Goal: Task Accomplishment & Management: Use online tool/utility

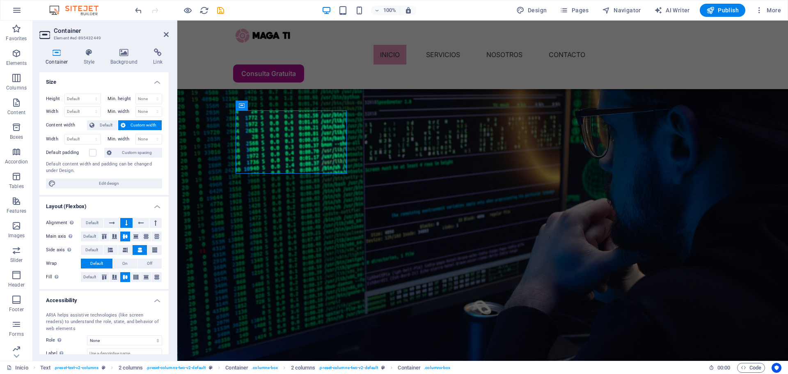
scroll to position [811, 0]
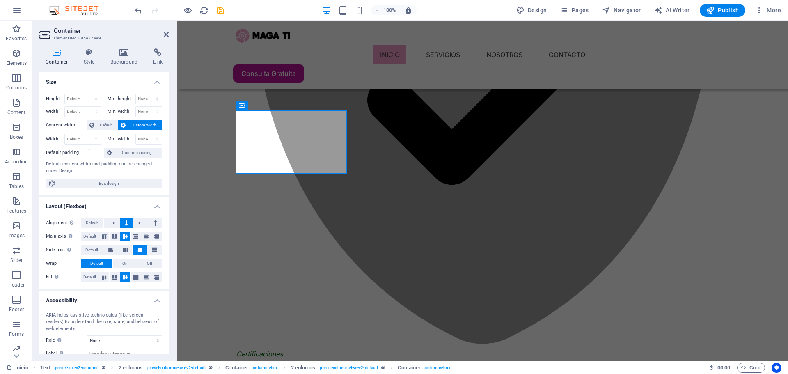
drag, startPoint x: 81, startPoint y: 56, endPoint x: 88, endPoint y: 105, distance: 49.8
click at [86, 98] on div "Container Style Background Link Size Height Default px rem % vh vw Min. height …" at bounding box center [103, 201] width 129 height 306
click at [103, 183] on span "Edit design" at bounding box center [108, 184] width 101 height 10
select select "600"
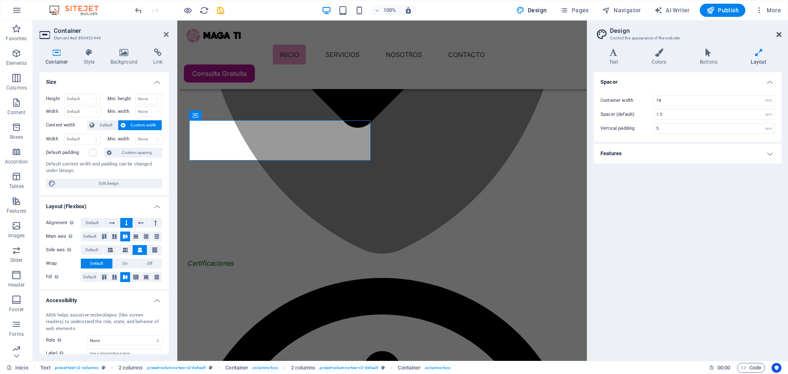
scroll to position [968, 0]
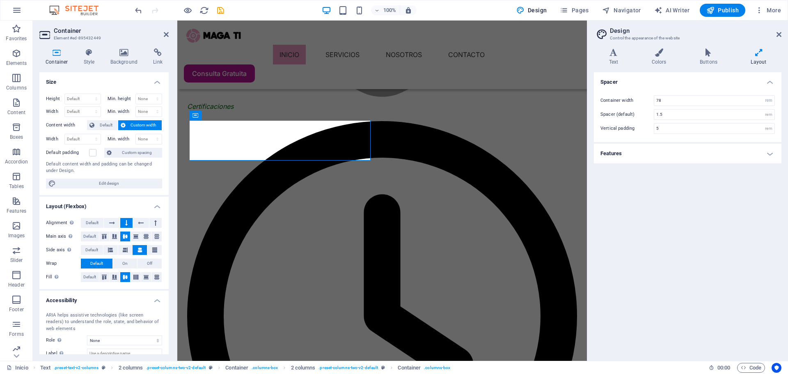
click at [770, 154] on h4 "Features" at bounding box center [688, 154] width 188 height 20
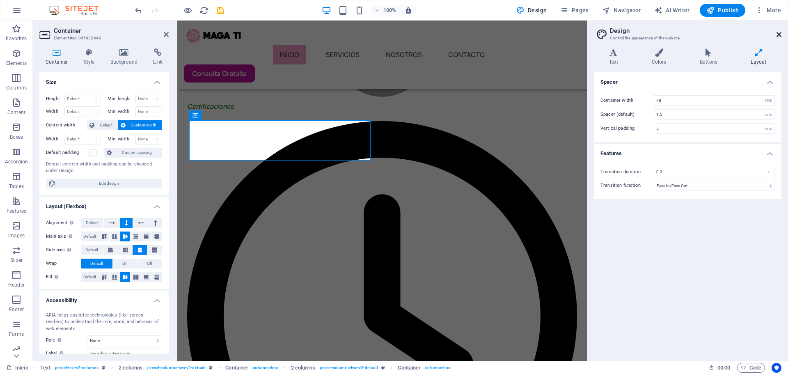
click at [780, 34] on icon at bounding box center [779, 34] width 5 height 7
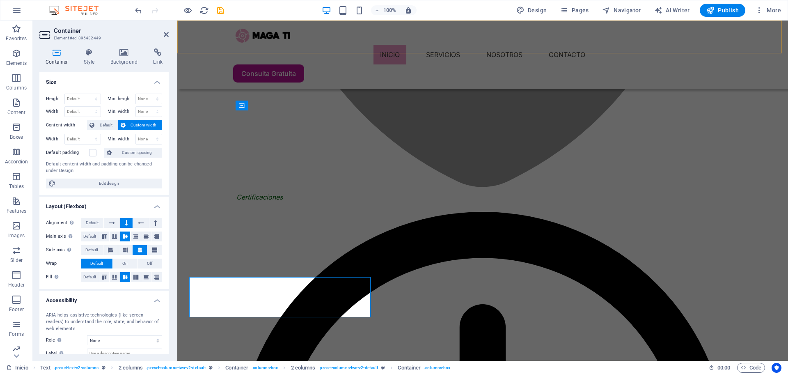
scroll to position [811, 0]
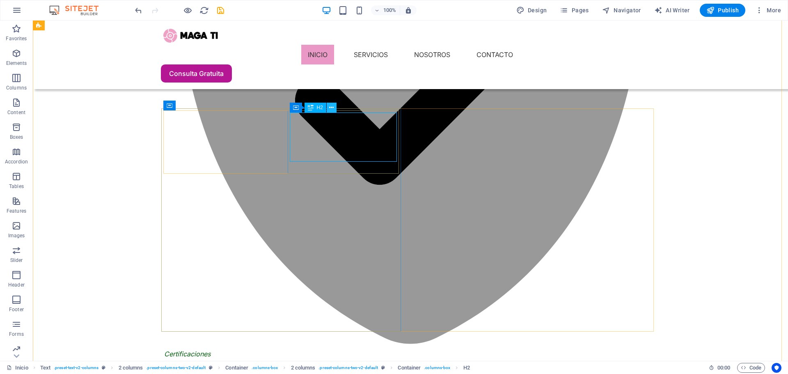
click at [331, 108] on icon at bounding box center [331, 107] width 5 height 9
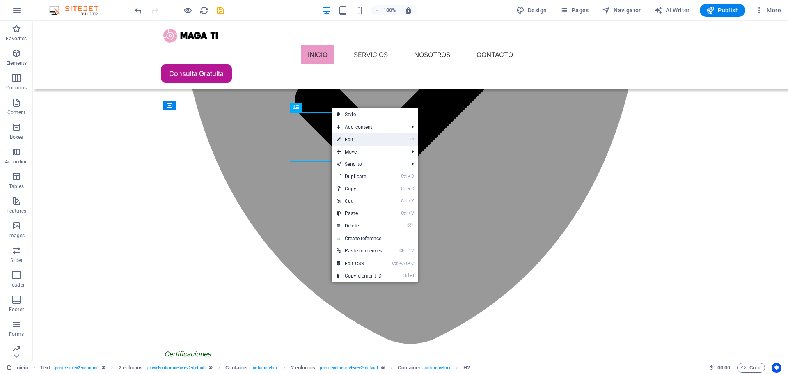
click at [359, 141] on link "⏎ Edit" at bounding box center [359, 139] width 55 height 12
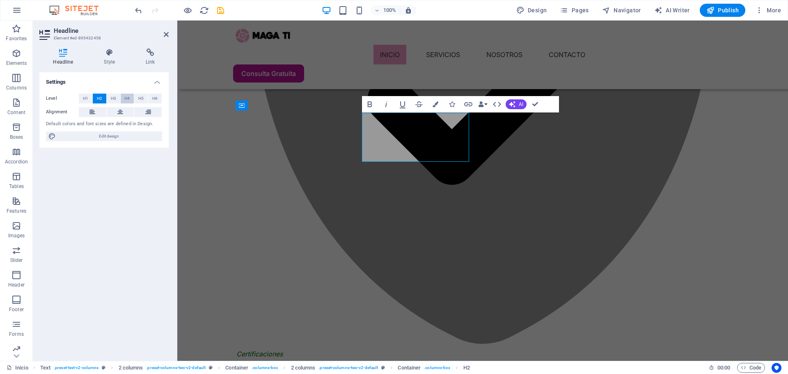
click at [129, 100] on span "H4" at bounding box center [126, 99] width 5 height 10
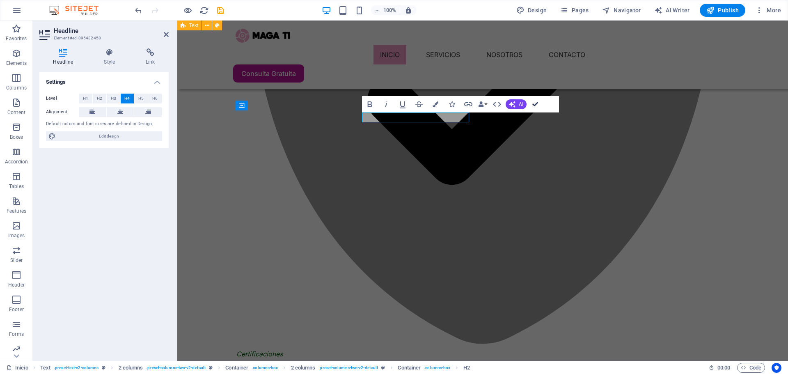
drag, startPoint x: 537, startPoint y: 104, endPoint x: 501, endPoint y: 85, distance: 40.0
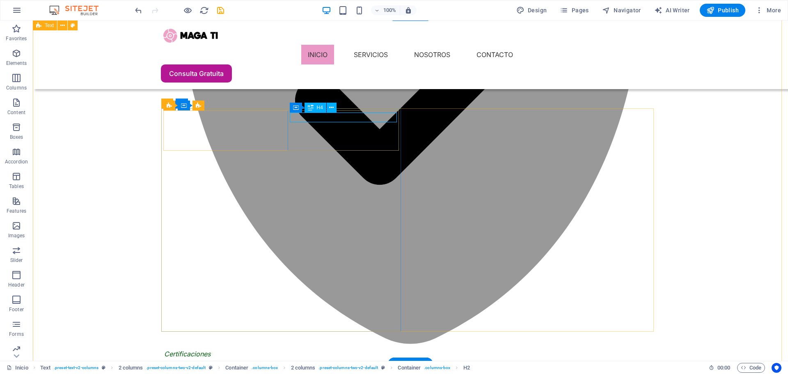
drag, startPoint x: 360, startPoint y: 117, endPoint x: 216, endPoint y: 117, distance: 144.1
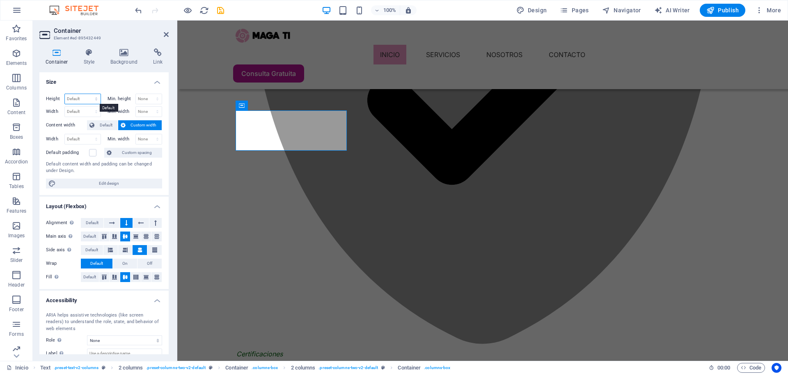
click at [98, 99] on select "Default px rem % vh vw" at bounding box center [83, 99] width 36 height 10
select select "px"
click at [88, 94] on select "Default px rem % vh vw" at bounding box center [83, 99] width 36 height 10
type input "98"
click at [98, 112] on select "Default px rem % em vh vw" at bounding box center [83, 112] width 36 height 10
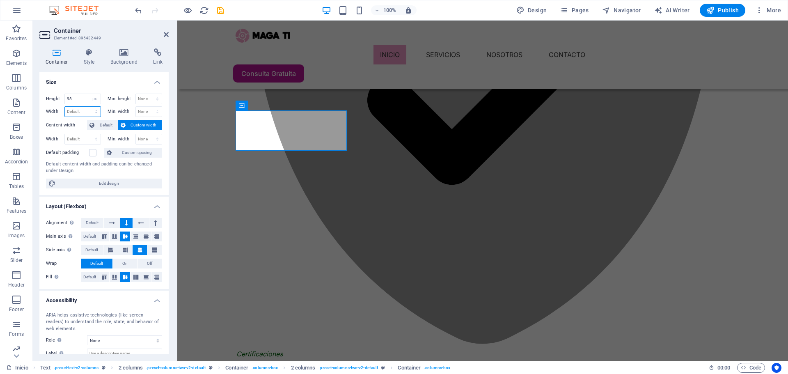
select select "px"
click at [88, 107] on select "Default px rem % em vh vw" at bounding box center [83, 112] width 36 height 10
type input "271"
click at [77, 99] on input "98" at bounding box center [83, 99] width 36 height 10
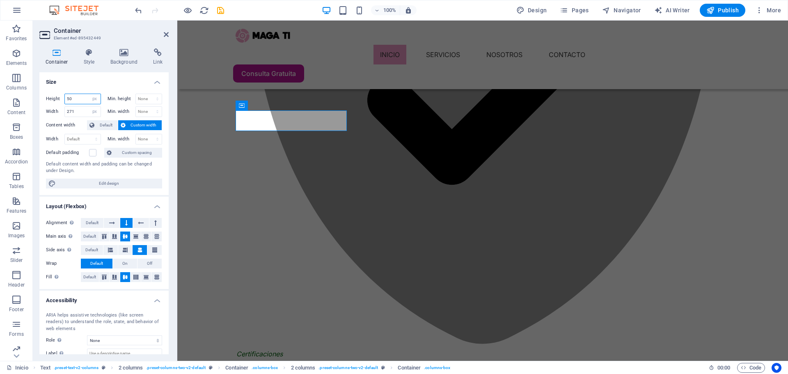
type input "98"
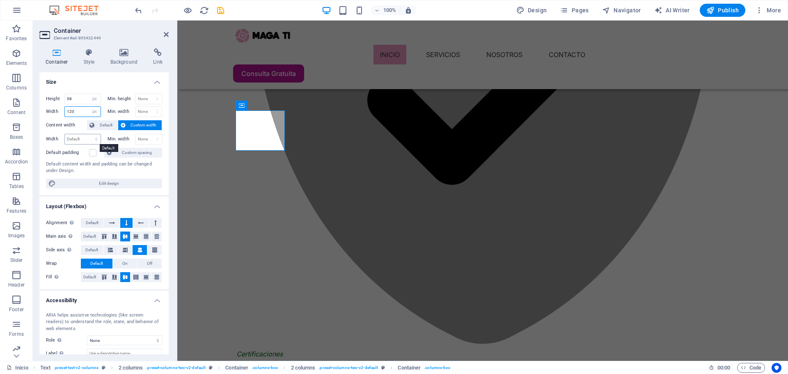
type input "120"
click at [76, 139] on select "Default px rem % em vh vw" at bounding box center [83, 139] width 36 height 10
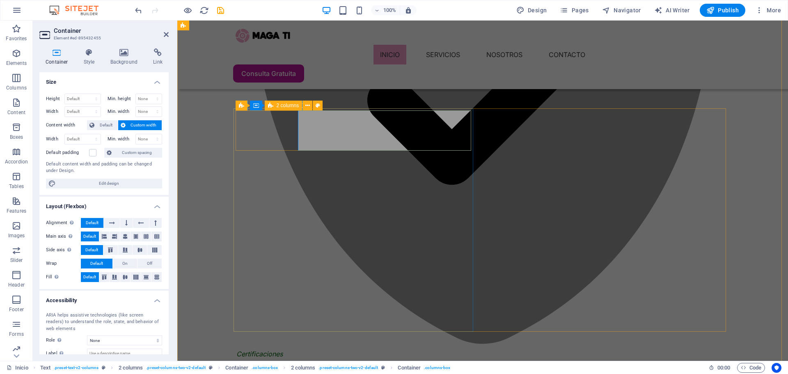
select select "rem"
select select "px"
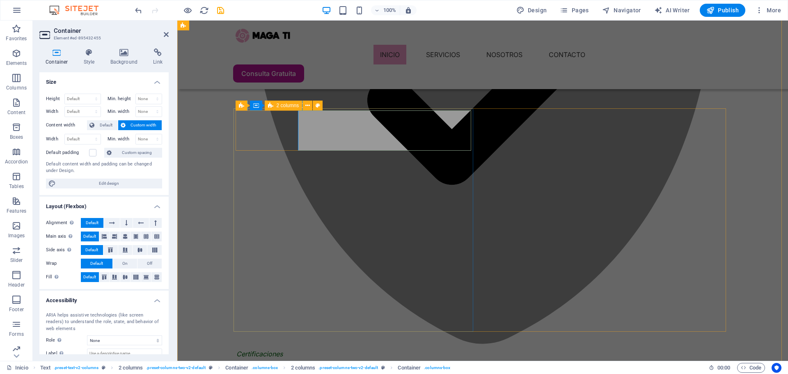
select select "px"
select select "preset-columns-two-v2-default"
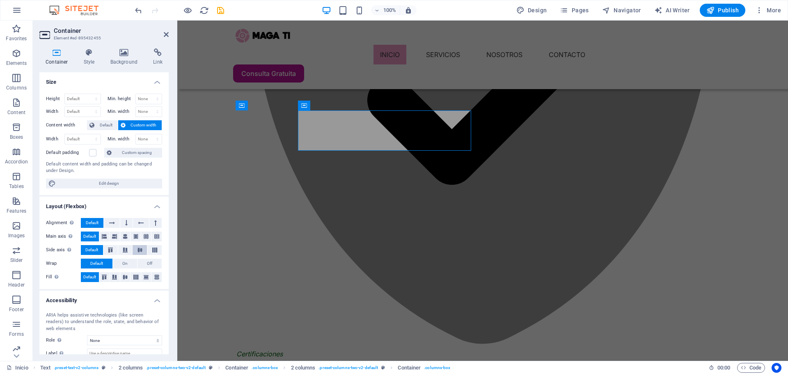
click at [136, 250] on icon at bounding box center [140, 250] width 10 height 5
click at [126, 276] on icon at bounding box center [125, 277] width 10 height 5
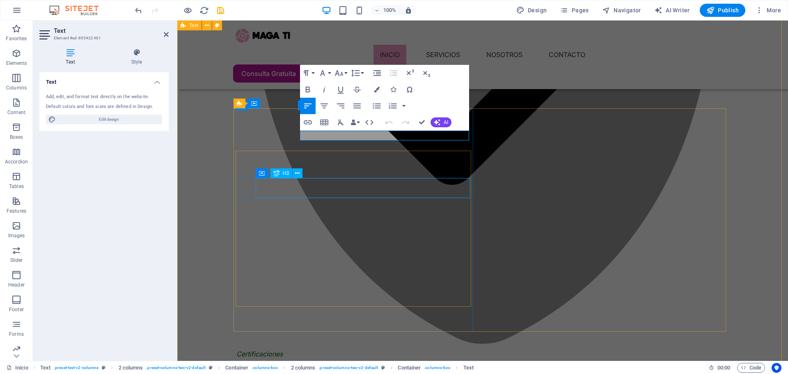
scroll to position [9, 1]
click at [377, 92] on icon "button" at bounding box center [377, 90] width 6 height 6
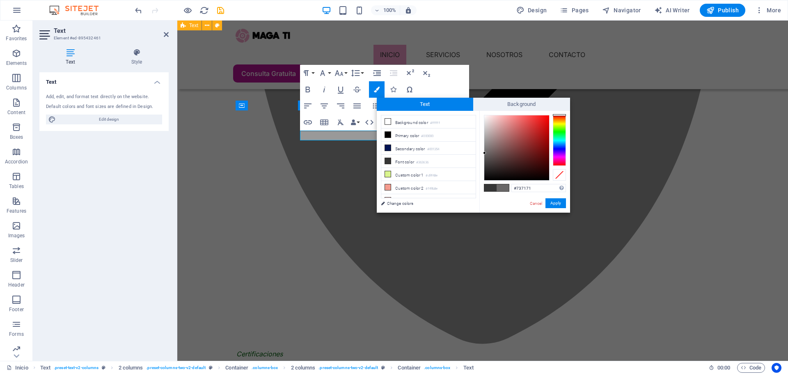
type input "#797777"
drag, startPoint x: 484, startPoint y: 164, endPoint x: 485, endPoint y: 149, distance: 14.8
click at [485, 149] on div at bounding box center [516, 147] width 65 height 65
click at [548, 202] on button "Apply" at bounding box center [556, 203] width 21 height 10
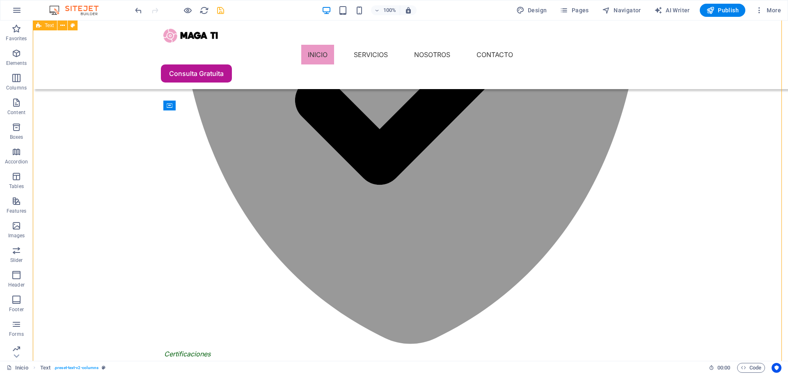
click at [222, 10] on icon "save" at bounding box center [220, 10] width 9 height 9
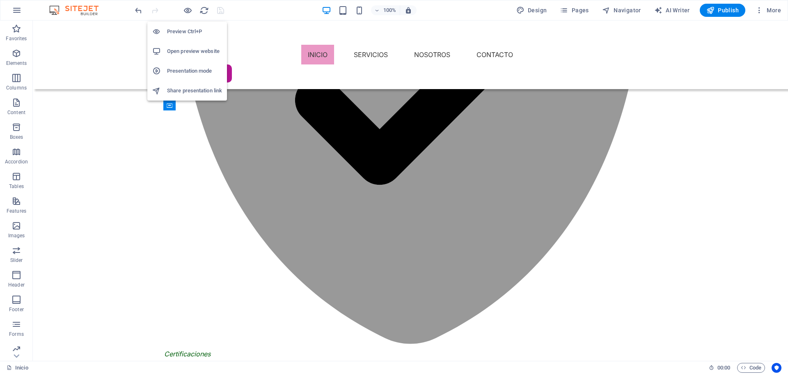
click at [195, 55] on h6 "Open preview website" at bounding box center [194, 51] width 55 height 10
click at [187, 10] on icon "button" at bounding box center [187, 10] width 9 height 9
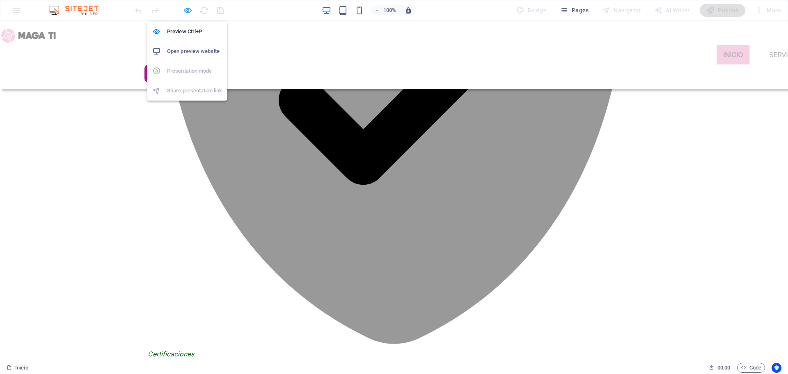
scroll to position [672, 0]
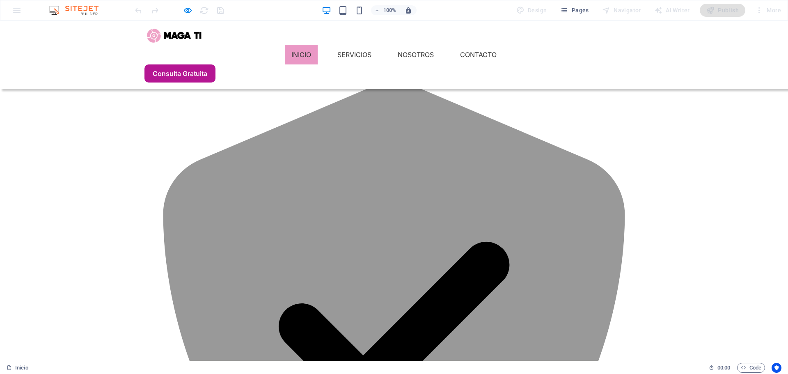
scroll to position [708, 0]
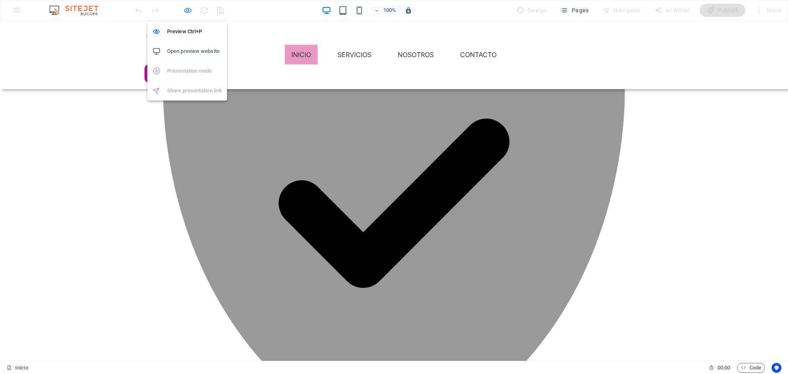
click at [186, 11] on icon "button" at bounding box center [187, 10] width 9 height 9
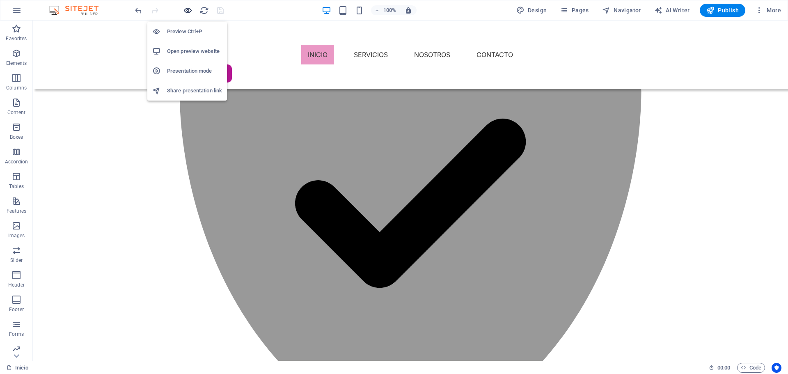
scroll to position [848, 0]
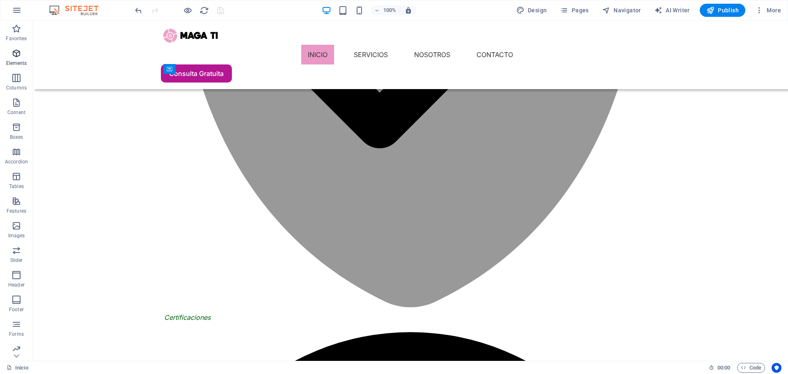
click at [11, 50] on span "Elements" at bounding box center [16, 58] width 33 height 20
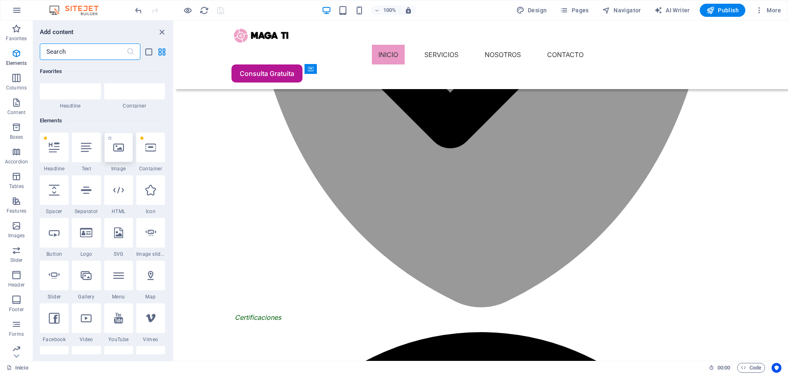
scroll to position [87, 0]
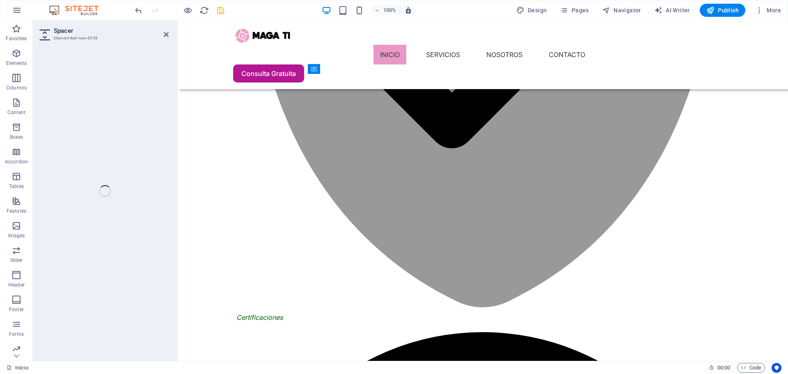
select select "px"
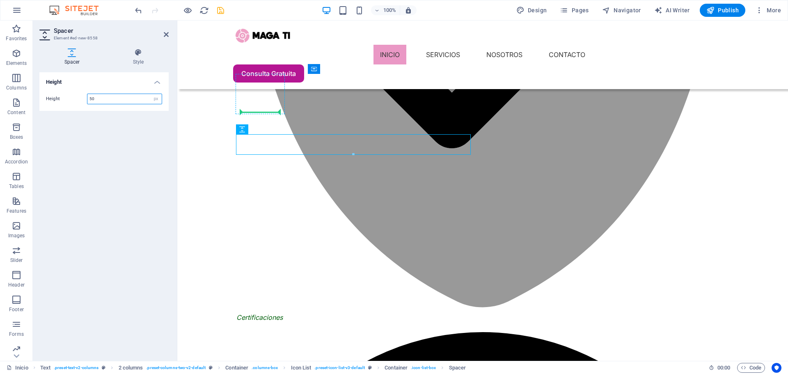
drag, startPoint x: 420, startPoint y: 150, endPoint x: 271, endPoint y: 112, distance: 154.7
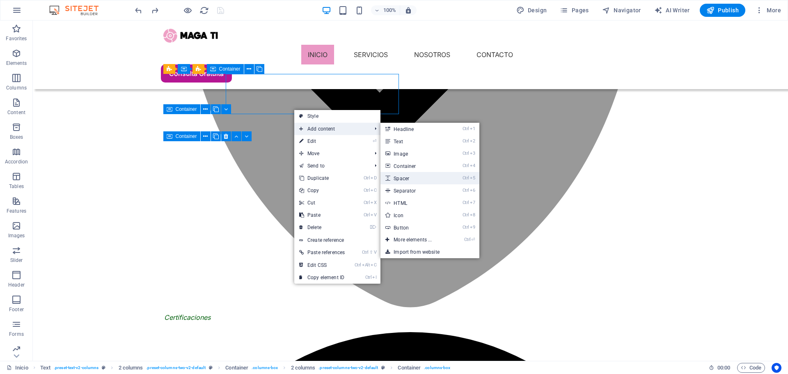
click at [426, 179] on link "Ctrl 5 Spacer" at bounding box center [415, 178] width 68 height 12
select select "px"
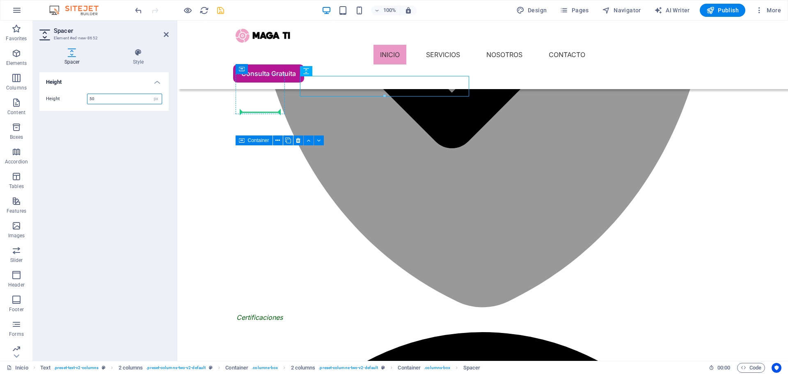
drag, startPoint x: 513, startPoint y: 92, endPoint x: 257, endPoint y: 111, distance: 256.5
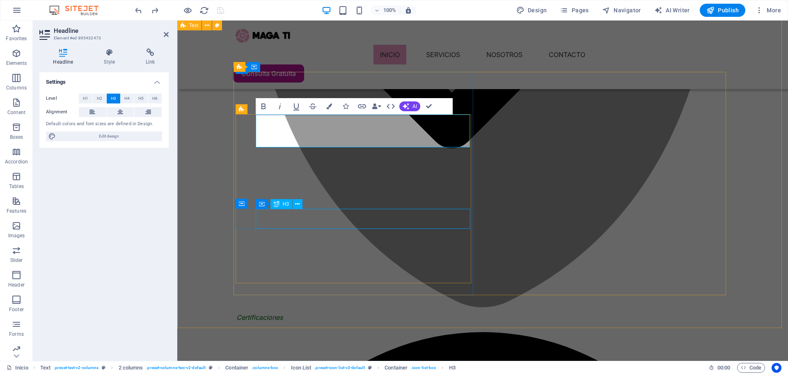
scroll to position [183, 3]
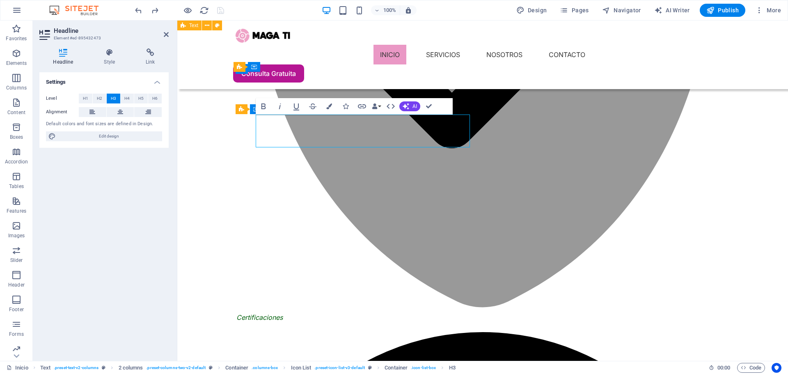
drag, startPoint x: 315, startPoint y: 142, endPoint x: 273, endPoint y: 140, distance: 41.5
drag, startPoint x: 262, startPoint y: 133, endPoint x: 331, endPoint y: 117, distance: 70.8
click at [267, 103] on icon "button" at bounding box center [264, 106] width 10 height 10
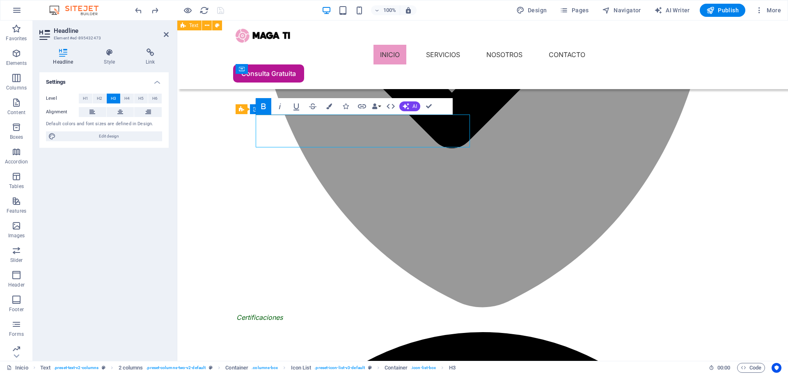
click at [266, 108] on icon "button" at bounding box center [264, 106] width 10 height 10
click at [331, 108] on icon "button" at bounding box center [329, 106] width 6 height 6
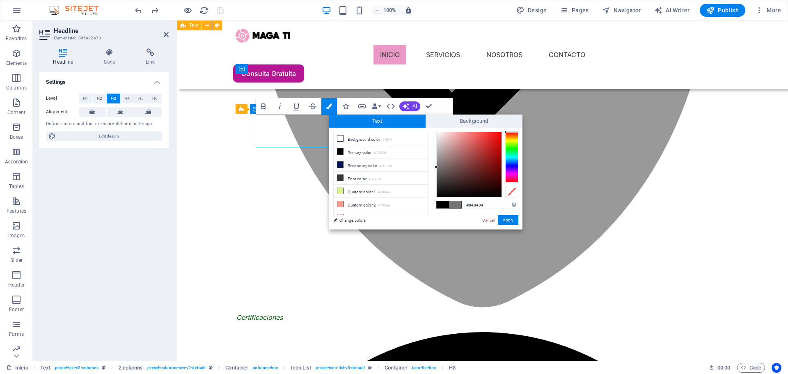
type input "#868686"
drag, startPoint x: 440, startPoint y: 179, endPoint x: 435, endPoint y: 163, distance: 16.6
click at [437, 163] on div at bounding box center [469, 164] width 65 height 65
drag, startPoint x: 503, startPoint y: 219, endPoint x: 221, endPoint y: 163, distance: 287.5
click at [503, 219] on button "Apply" at bounding box center [508, 220] width 21 height 10
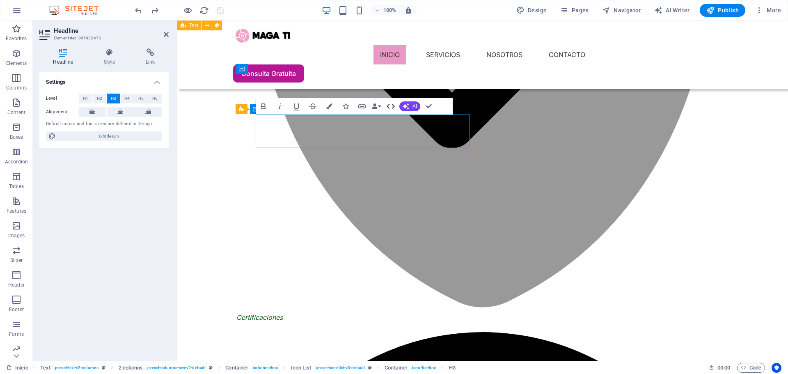
click at [389, 105] on icon "button" at bounding box center [391, 106] width 10 height 10
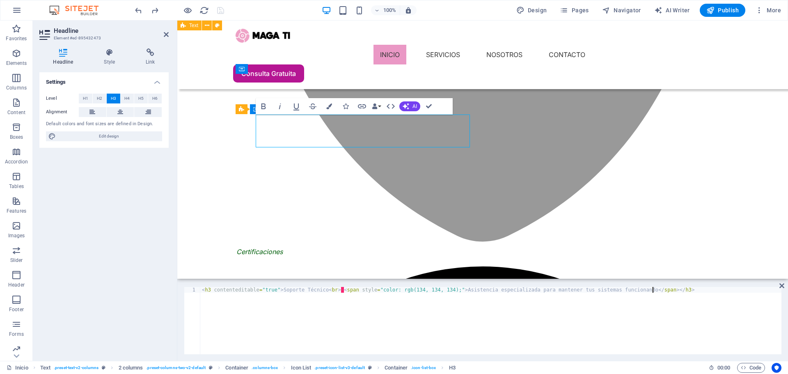
click at [661, 291] on div "< h3 contenteditable = "true" > Soporte Técnico < br > · < span style = "color:…" at bounding box center [490, 326] width 581 height 79
drag, startPoint x: 672, startPoint y: 291, endPoint x: 640, endPoint y: 289, distance: 32.5
click at [640, 289] on div "< h3 contenteditable = "true" > Soporte Técnico < br > · < span style = "color:…" at bounding box center [490, 326] width 581 height 79
click at [330, 289] on div "< h3 contenteditable = "true" > Soporte Técnico < br > · < span style = "color:…" at bounding box center [490, 326] width 581 height 79
paste textarea "</h3>"
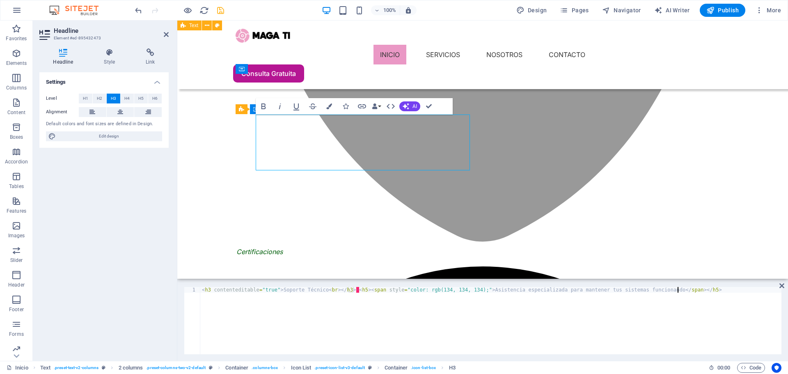
scroll to position [0, 38]
type textarea "<h3 contenteditable="true">Soporte Técnico<br></h3>‌<h5><span style="color: rgb…"
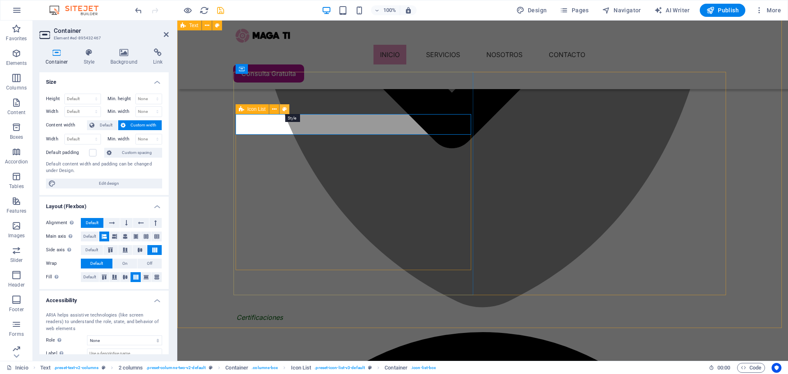
click at [286, 110] on icon at bounding box center [284, 109] width 5 height 9
select select "rem"
select select "px"
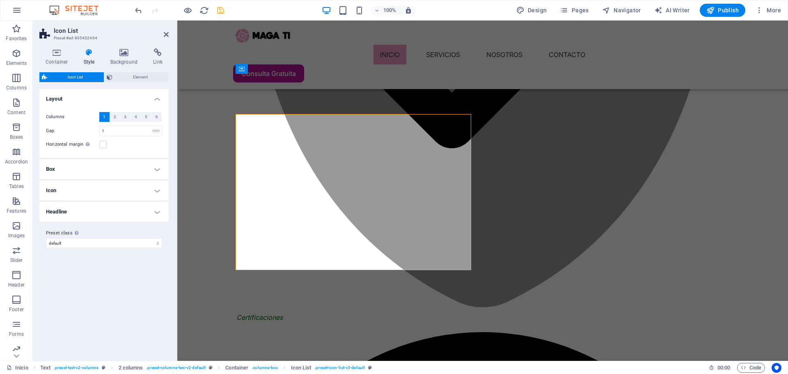
click at [161, 170] on h4 "Box" at bounding box center [103, 169] width 129 height 20
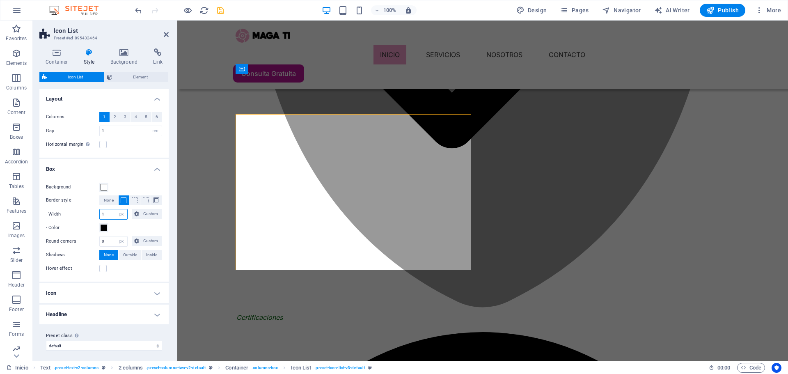
click at [104, 217] on input "1" at bounding box center [114, 214] width 28 height 10
type input "0"
click at [109, 242] on input "0" at bounding box center [114, 241] width 28 height 10
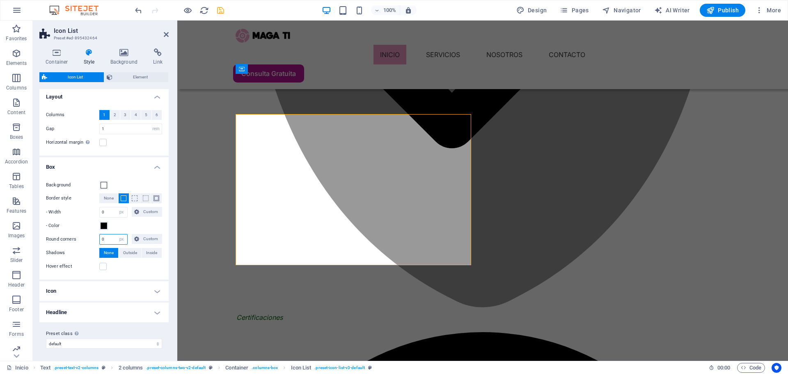
scroll to position [3, 0]
click at [154, 293] on h4 "Icon" at bounding box center [103, 290] width 129 height 20
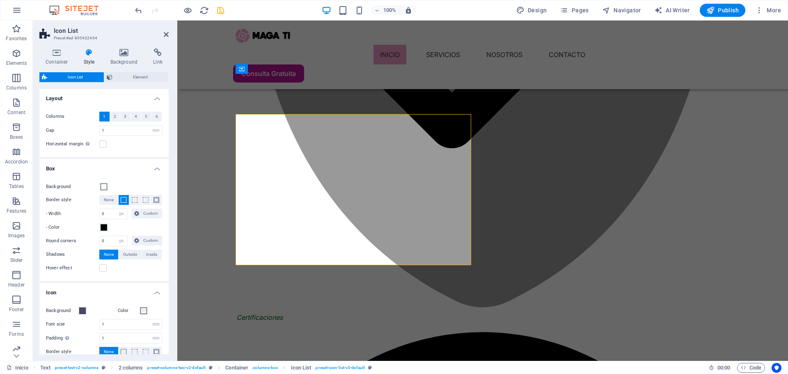
scroll to position [0, 0]
click at [55, 61] on h4 "Container" at bounding box center [58, 56] width 38 height 17
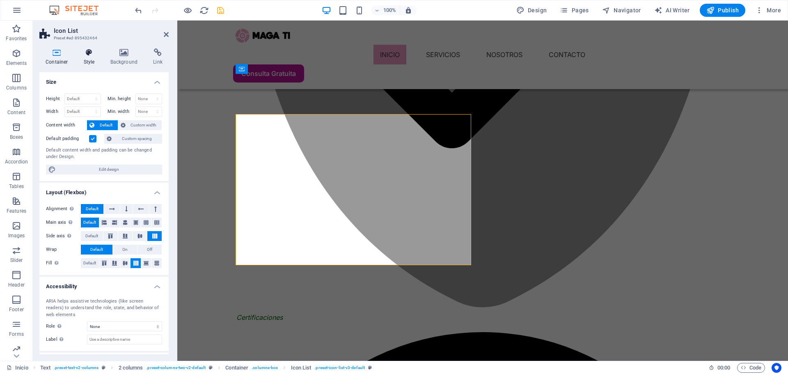
click at [82, 54] on icon at bounding box center [89, 52] width 23 height 8
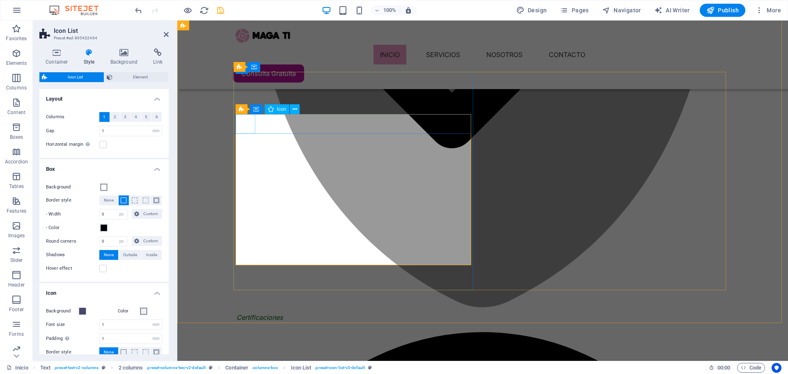
select select "xMidYMid"
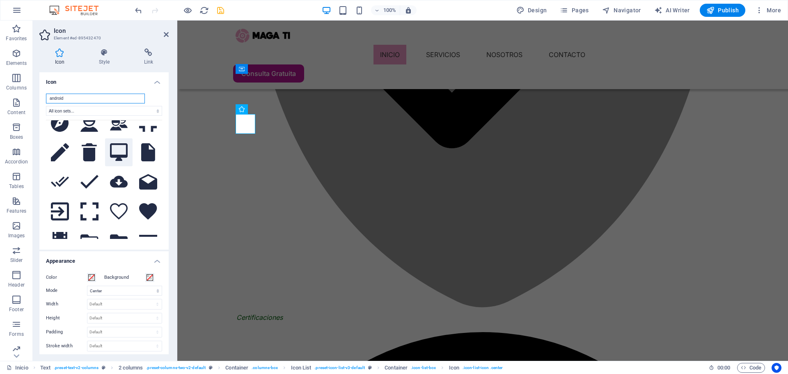
scroll to position [369, 0]
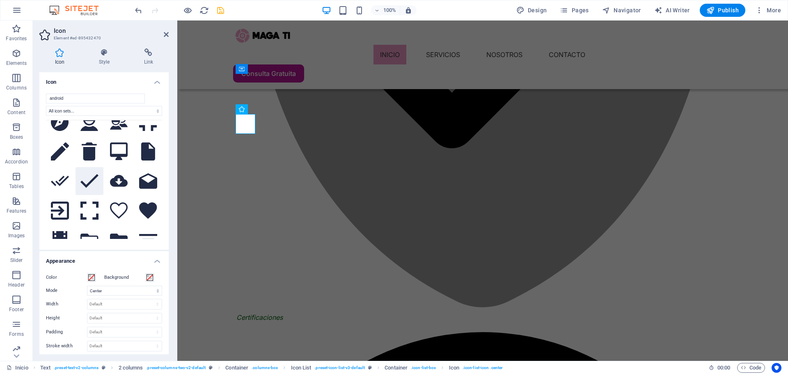
click at [92, 174] on icon at bounding box center [89, 181] width 18 height 14
drag, startPoint x: 92, startPoint y: 173, endPoint x: 90, endPoint y: 177, distance: 4.2
click at [90, 177] on button at bounding box center [90, 181] width 28 height 28
click at [53, 59] on h4 "Icon" at bounding box center [61, 56] width 44 height 17
click at [150, 275] on span at bounding box center [150, 277] width 7 height 7
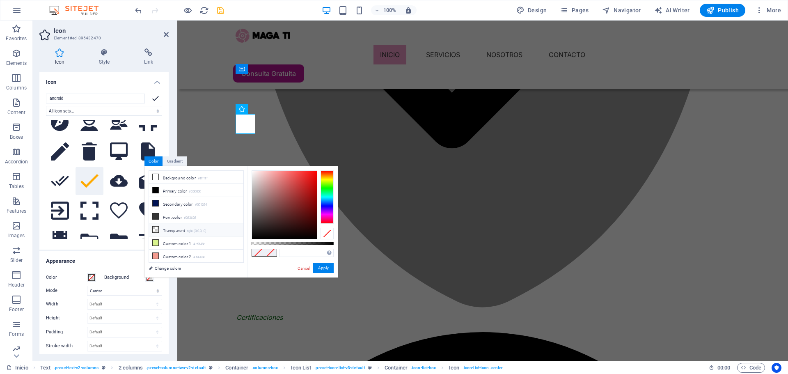
click at [156, 231] on span at bounding box center [155, 229] width 7 height 7
type input "rgba(0, 0, 0, 0)"
drag, startPoint x: 327, startPoint y: 266, endPoint x: 324, endPoint y: 271, distance: 5.9
click at [312, 271] on div "Cancel Apply" at bounding box center [315, 268] width 37 height 10
drag, startPoint x: 489, startPoint y: 291, endPoint x: 510, endPoint y: 284, distance: 21.8
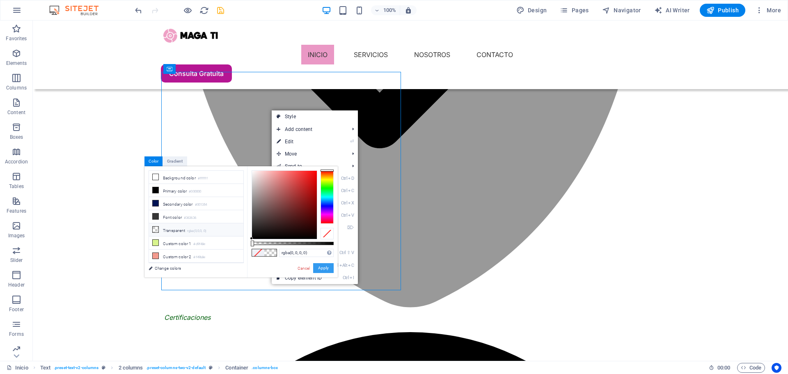
click at [327, 267] on button "Apply" at bounding box center [323, 268] width 21 height 10
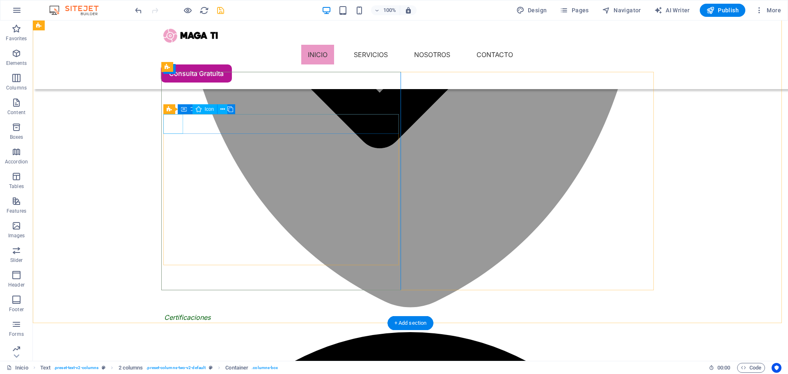
select select "xMidYMid"
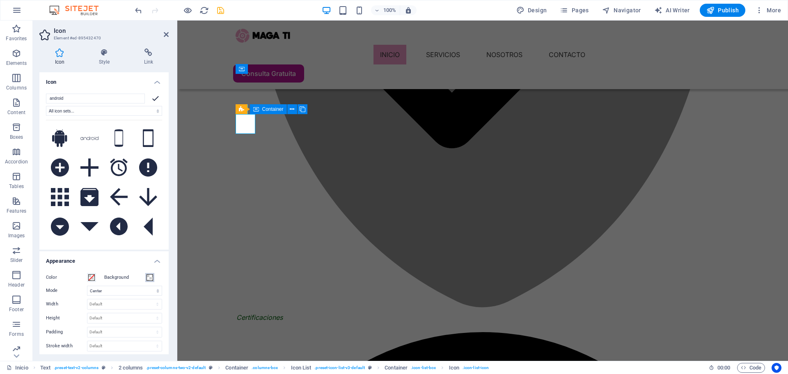
click at [152, 278] on span at bounding box center [150, 277] width 7 height 7
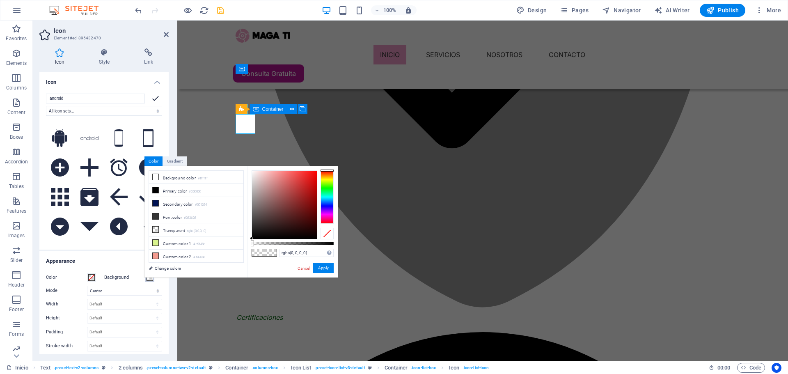
click at [151, 277] on span at bounding box center [150, 277] width 7 height 7
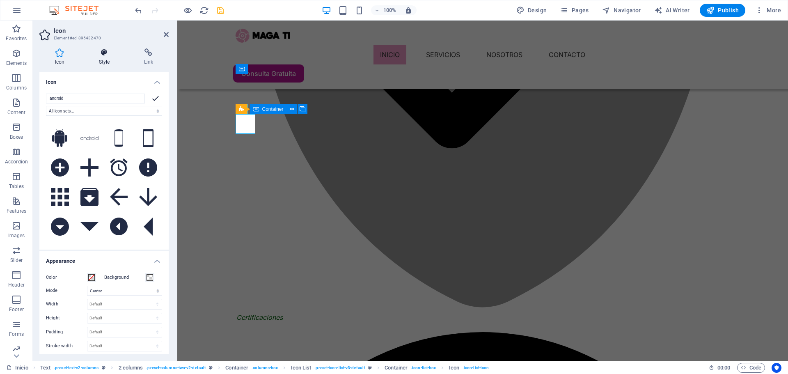
click at [104, 54] on icon at bounding box center [104, 52] width 42 height 8
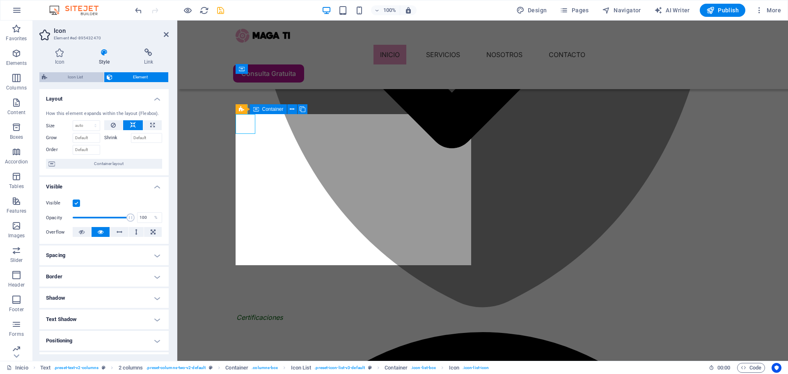
click at [78, 78] on span "Icon List" at bounding box center [76, 77] width 52 height 10
select select "rem"
select select "px"
select select "rem"
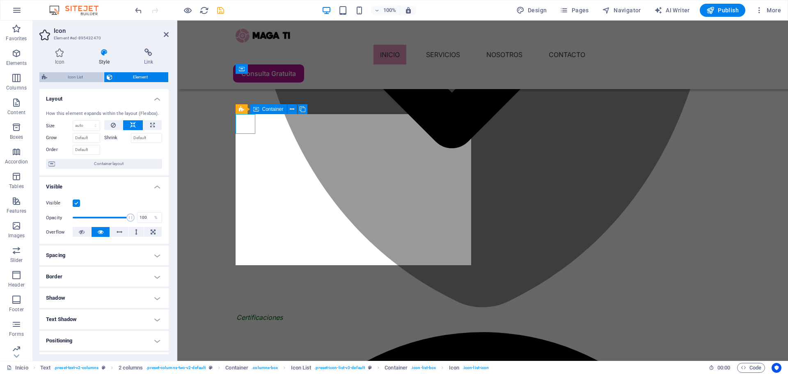
select select "rem"
select select "px"
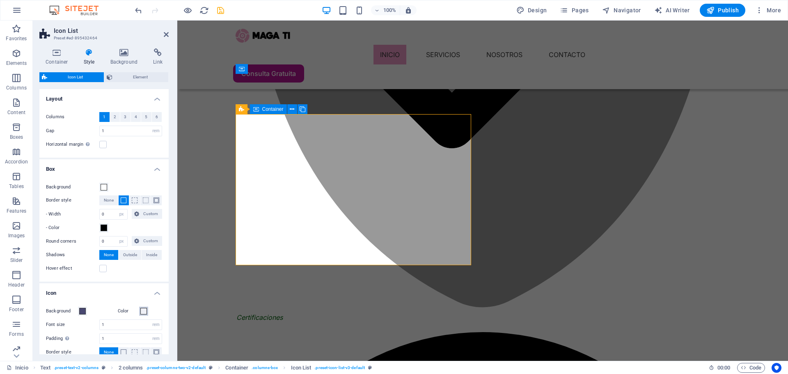
click at [143, 311] on span at bounding box center [143, 311] width 7 height 7
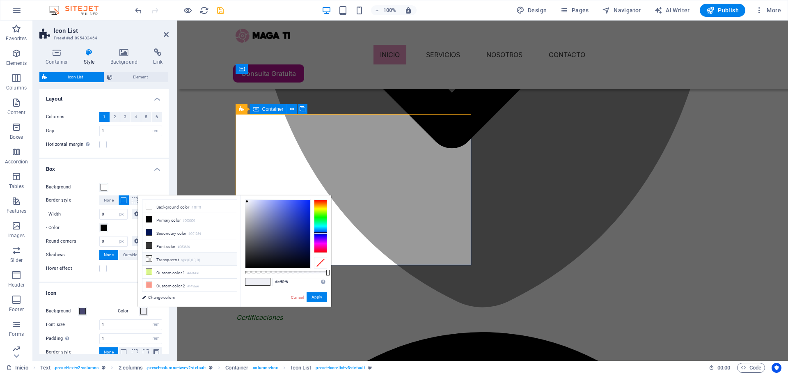
click at [151, 257] on icon at bounding box center [149, 259] width 6 height 6
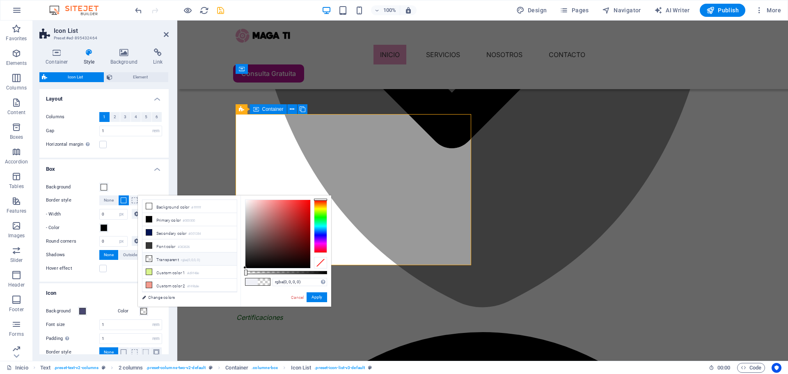
click at [321, 213] on div at bounding box center [320, 225] width 13 height 53
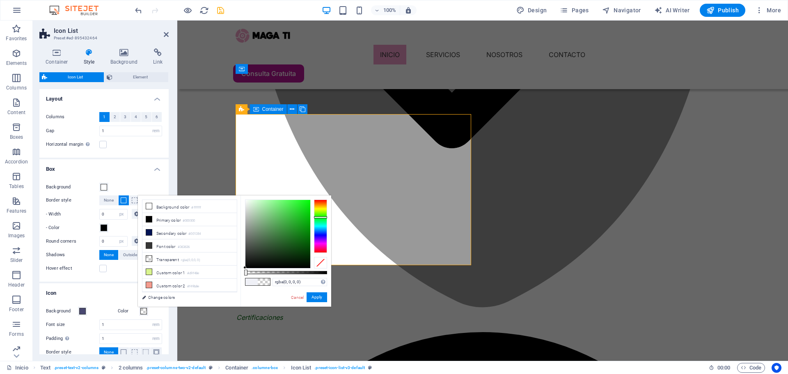
click at [320, 217] on div at bounding box center [320, 225] width 13 height 53
click at [307, 231] on div at bounding box center [277, 234] width 65 height 68
click at [307, 224] on div at bounding box center [277, 234] width 65 height 68
drag, startPoint x: 283, startPoint y: 271, endPoint x: 342, endPoint y: 267, distance: 58.8
click at [342, 267] on body "MAGA TI Inicio (es) Favorites Elements Columns Content Boxes Accordion Tables F…" at bounding box center [394, 187] width 788 height 374
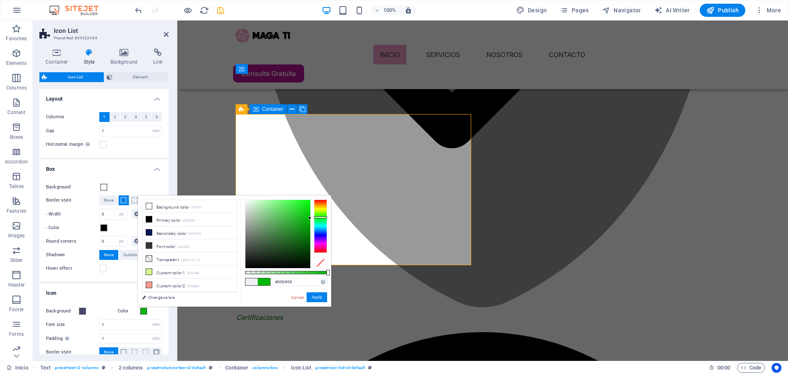
drag, startPoint x: 306, startPoint y: 224, endPoint x: 312, endPoint y: 218, distance: 8.1
click at [312, 218] on div at bounding box center [286, 233] width 82 height 69
type input "#00b906"
click at [321, 299] on button "Apply" at bounding box center [317, 297] width 21 height 10
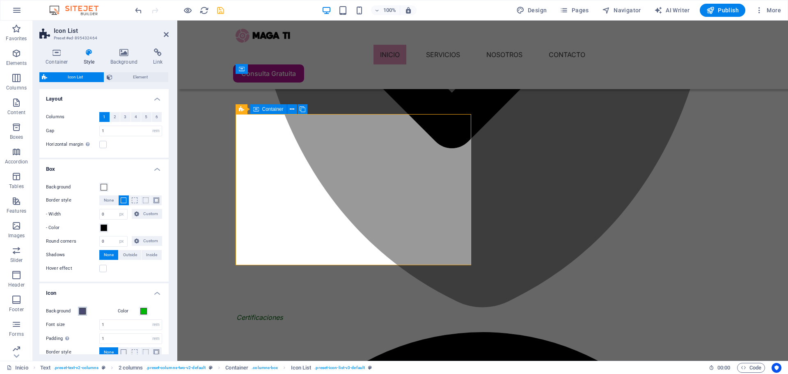
click at [83, 309] on span at bounding box center [82, 311] width 7 height 7
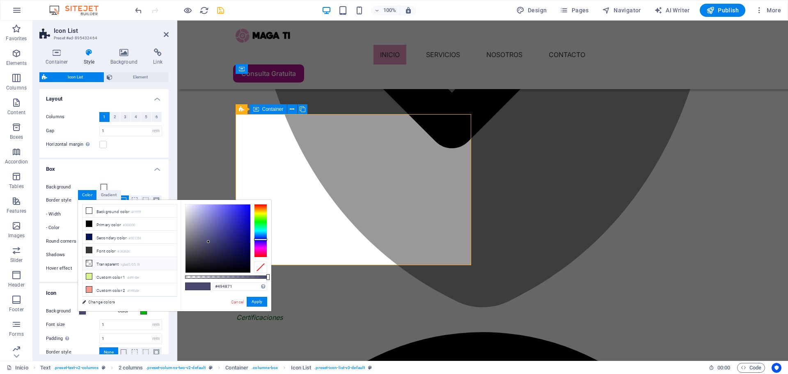
click at [115, 259] on li "Transparent rgba(0,0,0,.0)" at bounding box center [130, 263] width 94 height 13
type input "rgba(0, 0, 0, 0)"
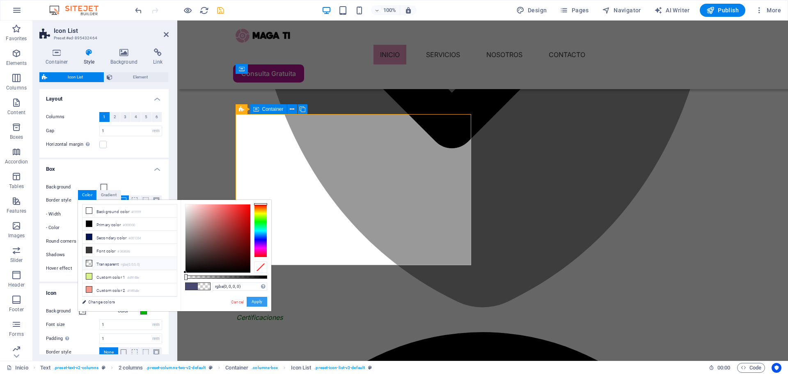
click at [258, 297] on button "Apply" at bounding box center [257, 302] width 21 height 10
